Goal: Find specific page/section: Find specific page/section

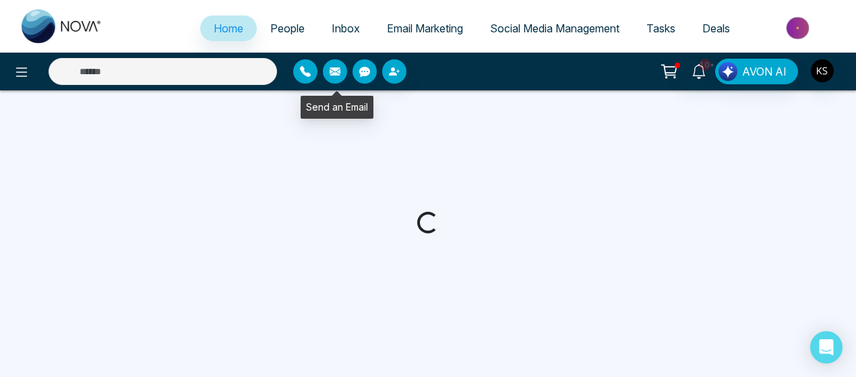
select select "*"
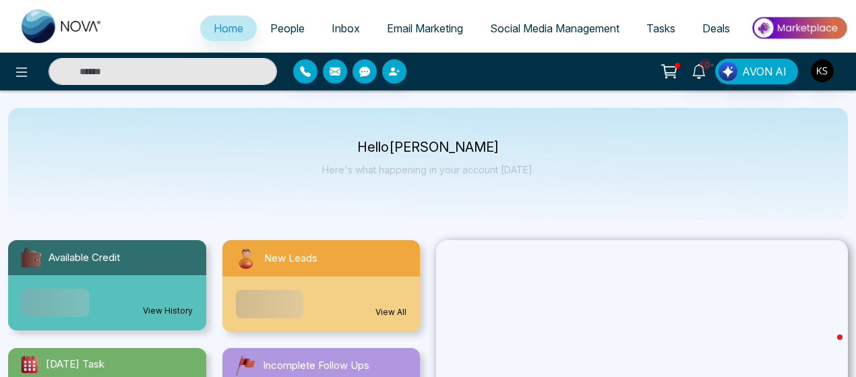
click at [191, 69] on input "text" at bounding box center [163, 71] width 228 height 27
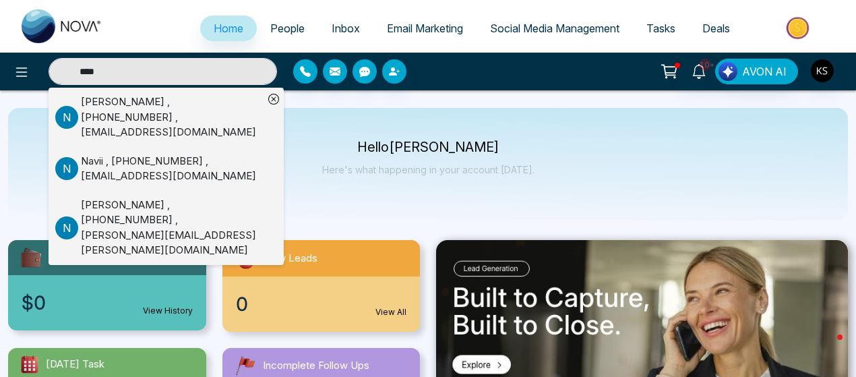
type input "****"
click at [117, 160] on div "Navii , [PHONE_NUMBER] , [EMAIL_ADDRESS][DOMAIN_NAME]" at bounding box center [172, 169] width 183 height 30
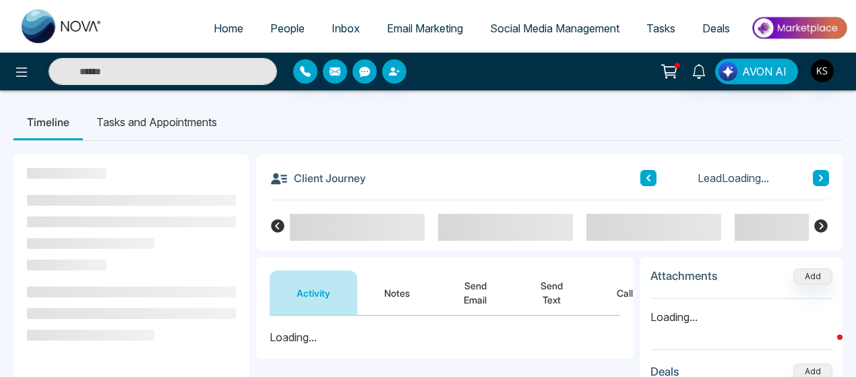
scroll to position [181, 0]
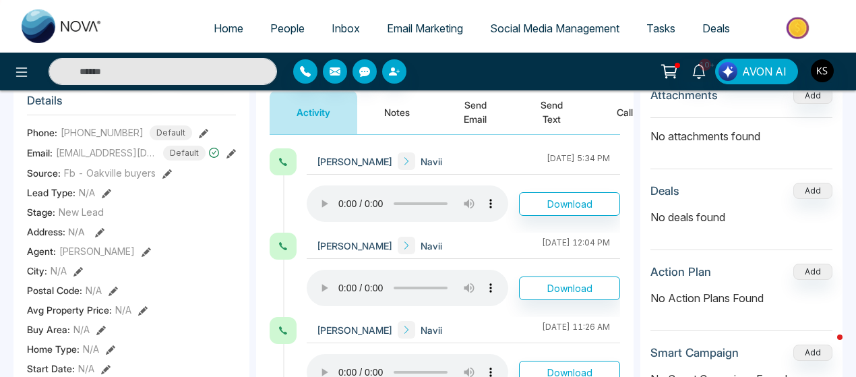
click at [396, 118] on button "Notes" at bounding box center [397, 112] width 80 height 44
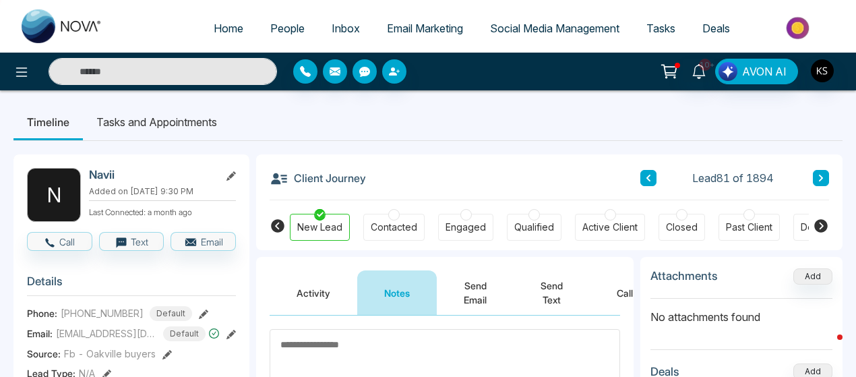
click at [210, 70] on input "text" at bounding box center [163, 71] width 228 height 27
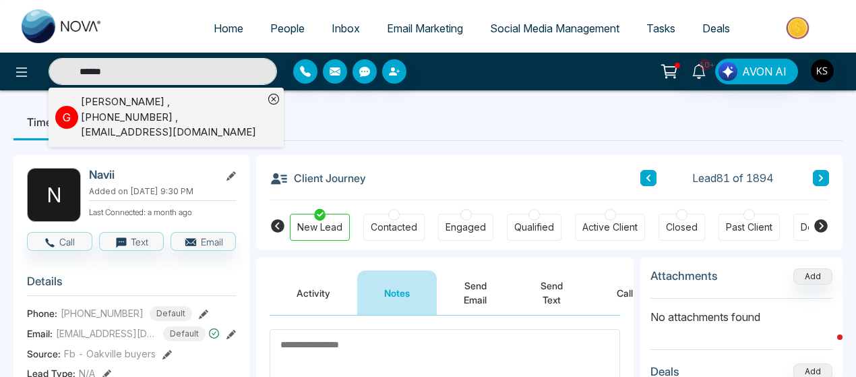
type input "******"
click at [178, 112] on div "[PERSON_NAME] , [PHONE_NUMBER] , [EMAIL_ADDRESS][DOMAIN_NAME]" at bounding box center [172, 117] width 183 height 46
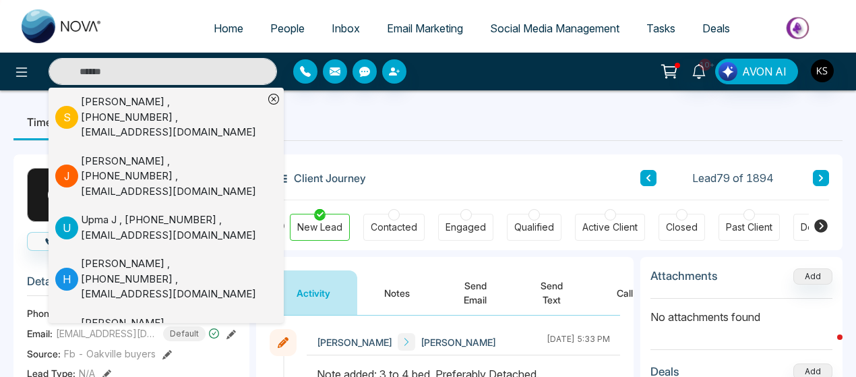
click at [394, 288] on button "Notes" at bounding box center [397, 292] width 80 height 44
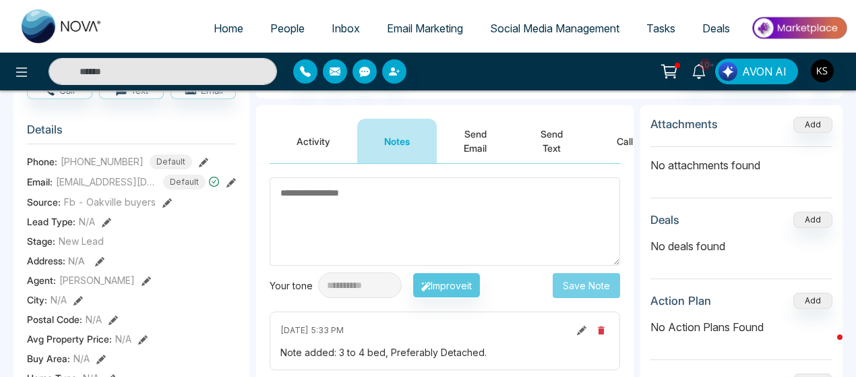
scroll to position [148, 0]
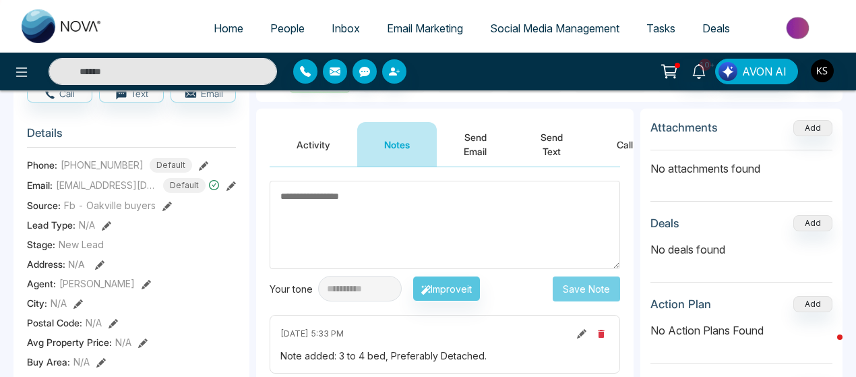
click at [313, 144] on button "Activity" at bounding box center [314, 144] width 88 height 44
